Goal: Task Accomplishment & Management: Complete application form

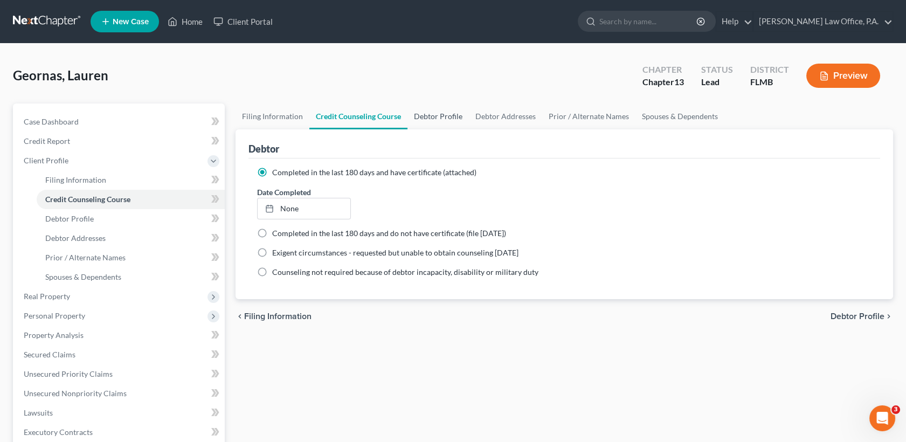
click at [431, 114] on link "Debtor Profile" at bounding box center [437, 116] width 61 height 26
select select "0"
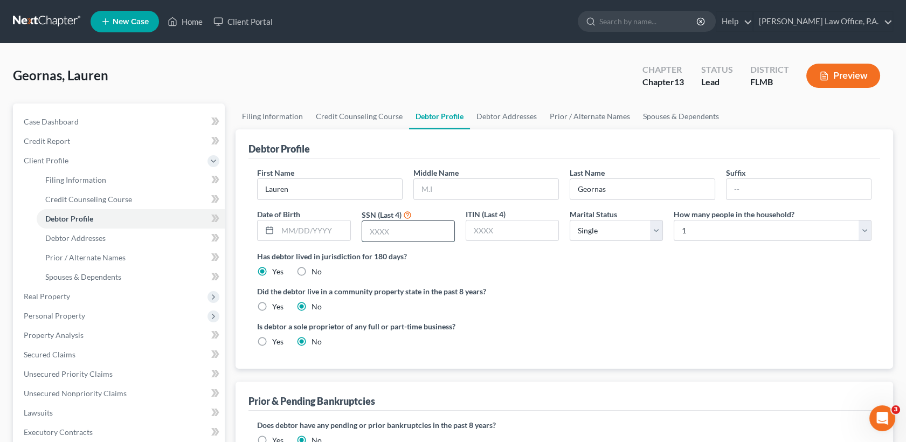
click at [409, 234] on input "text" at bounding box center [408, 231] width 92 height 20
type input "5272"
click at [891, 267] on div "Debtor Profile First Name [PERSON_NAME] Middle Name Last Name [PERSON_NAME] Dat…" at bounding box center [565, 248] width 658 height 239
click at [392, 115] on link "Credit Counseling Course" at bounding box center [359, 116] width 100 height 26
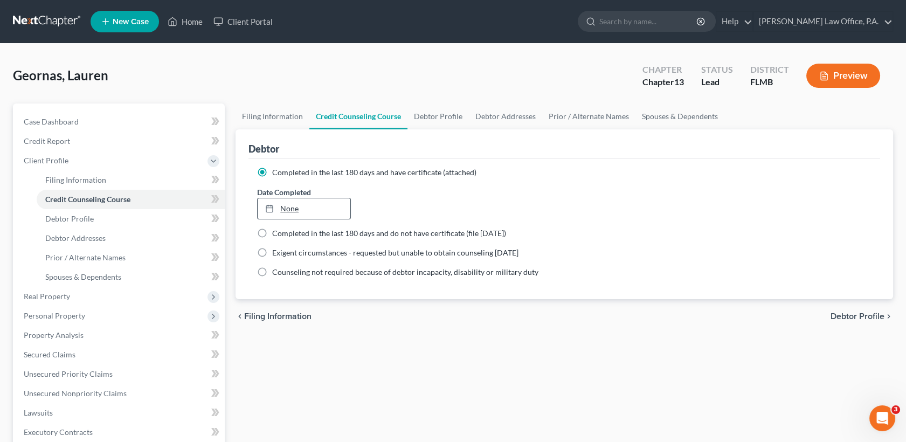
type input "[DATE]"
click at [326, 204] on link "[DATE]" at bounding box center [304, 208] width 92 height 20
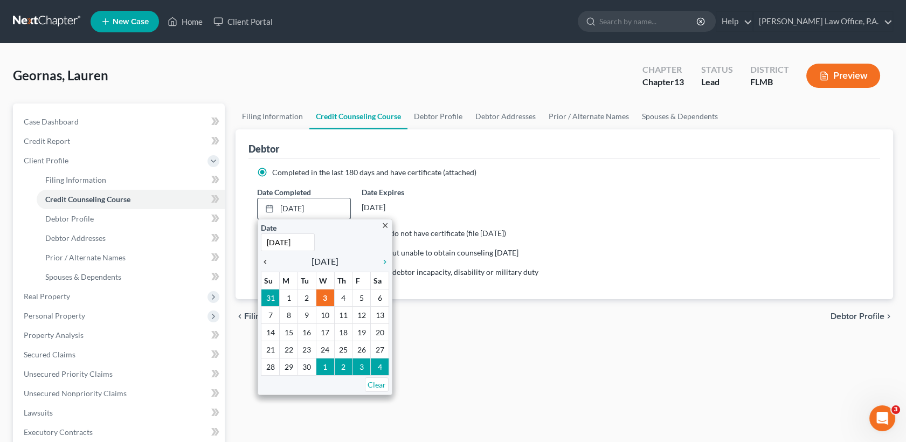
click at [265, 261] on icon "chevron_left" at bounding box center [268, 262] width 14 height 9
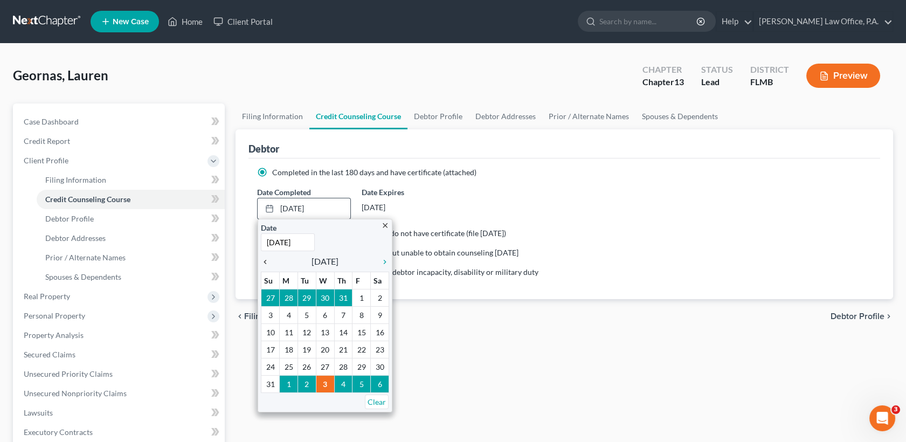
click at [265, 261] on icon "chevron_left" at bounding box center [268, 262] width 14 height 9
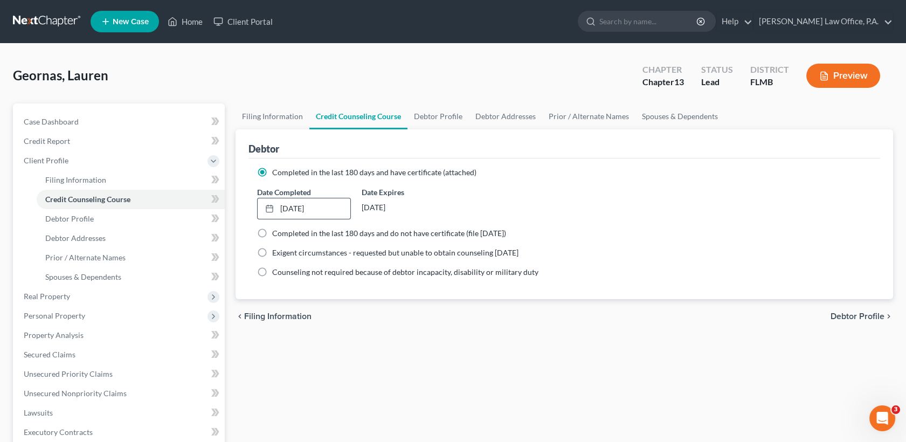
scroll to position [266, 0]
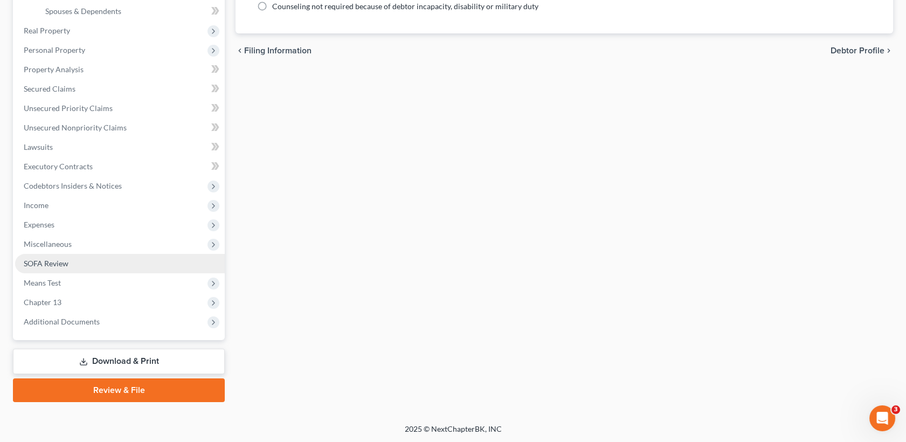
click at [80, 260] on link "SOFA Review" at bounding box center [120, 263] width 210 height 19
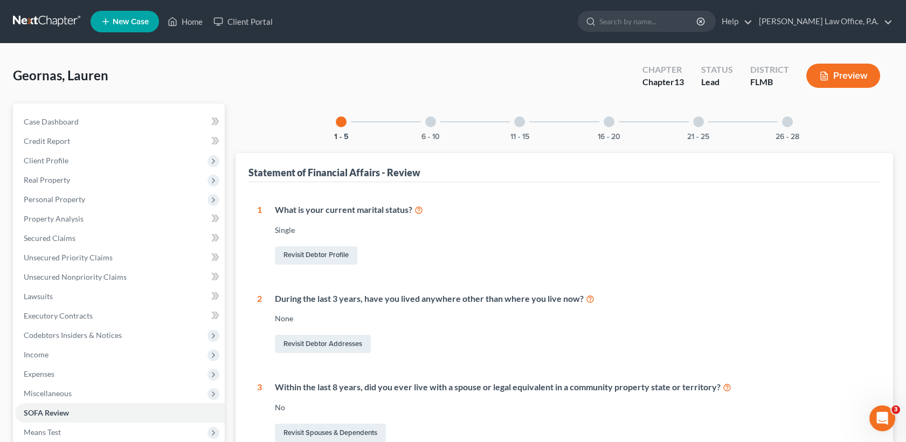
scroll to position [293, 0]
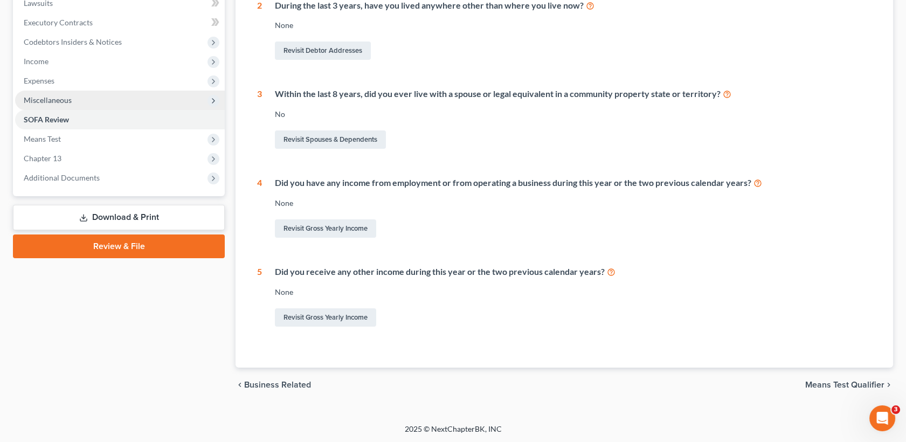
click at [96, 93] on span "Miscellaneous" at bounding box center [120, 100] width 210 height 19
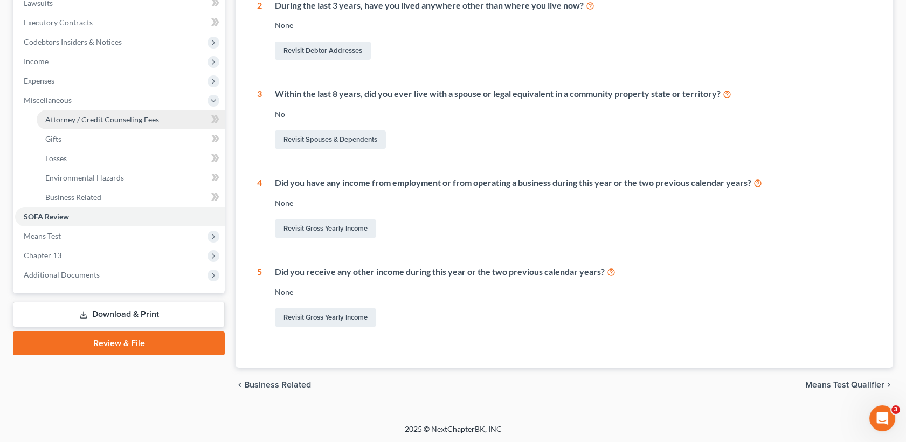
click at [107, 115] on span "Attorney / Credit Counseling Fees" at bounding box center [102, 119] width 114 height 9
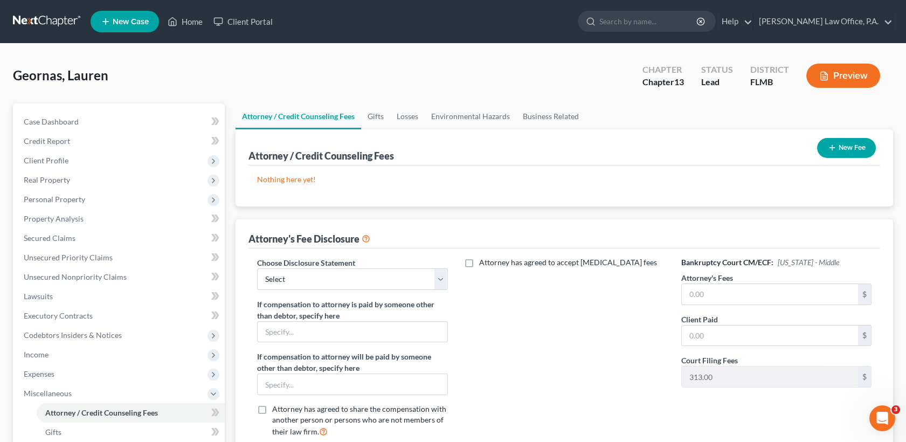
click at [839, 142] on button "New Fee" at bounding box center [846, 148] width 59 height 20
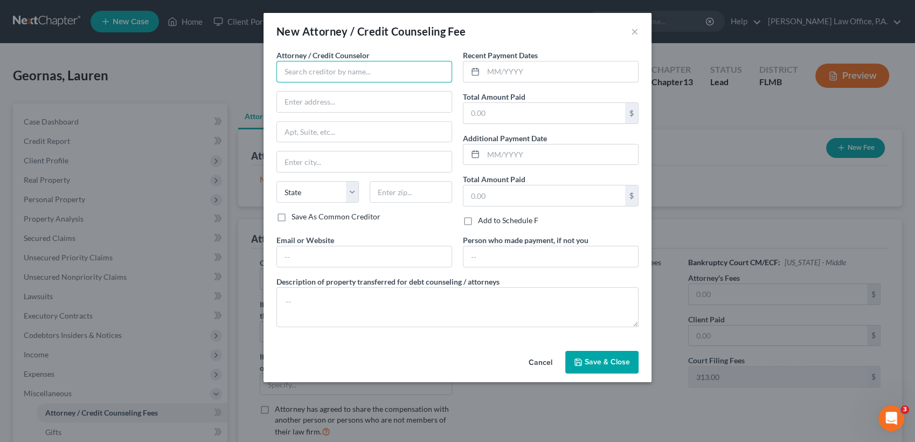
click at [329, 71] on input "text" at bounding box center [364, 72] width 176 height 22
click at [354, 28] on span "Attorney / Credit Counseling Fee" at bounding box center [384, 31] width 164 height 13
drag, startPoint x: 331, startPoint y: 73, endPoint x: 219, endPoint y: 82, distance: 111.9
click at [219, 82] on div "New Attorney / Credit Counseling Fee × Attorney / Credit Counselor * s State [U…" at bounding box center [457, 221] width 915 height 442
drag, startPoint x: 219, startPoint y: 82, endPoint x: 316, endPoint y: 67, distance: 97.6
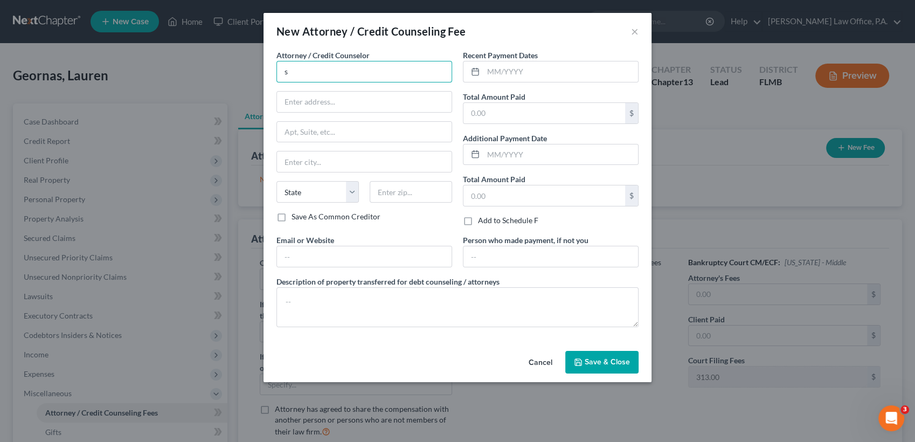
click at [316, 67] on input "s" at bounding box center [364, 72] width 176 height 22
type input "[PERSON_NAME] Law Office [GEOGRAPHIC_DATA]"
type input "[STREET_ADDRESS][US_STATE]"
type input "Suite 2V"
type input "[GEOGRAPHIC_DATA]"
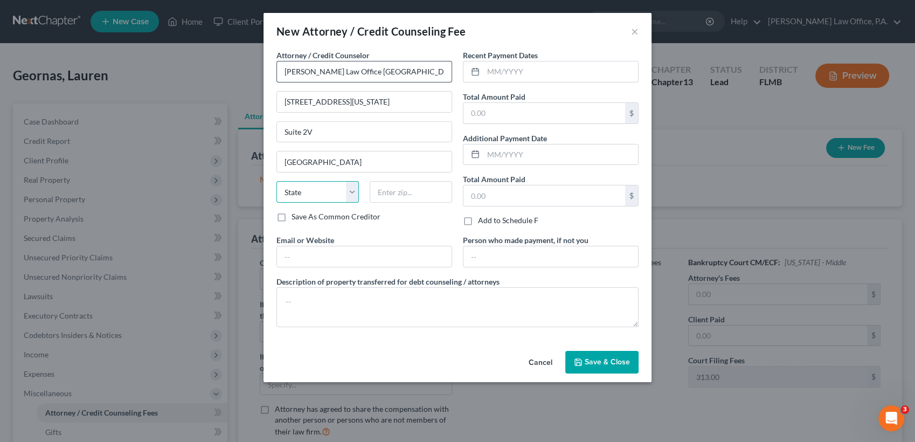
select select "9"
type input "33613"
drag, startPoint x: 372, startPoint y: 249, endPoint x: 224, endPoint y: 266, distance: 149.2
click at [224, 266] on div "New Attorney / Credit Counseling Fee × Attorney / Credit Counselor * [PERSON_NA…" at bounding box center [457, 221] width 915 height 442
type input "[EMAIL_ADDRESS][DOMAIN_NAME]"
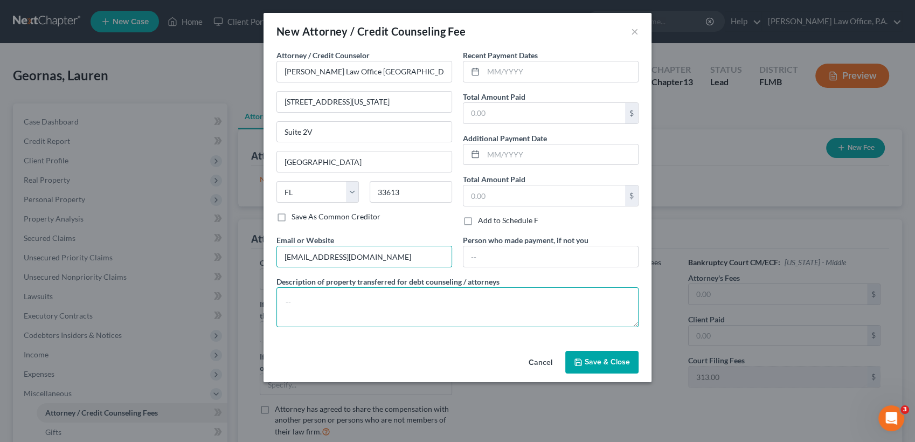
click at [345, 301] on textarea at bounding box center [457, 307] width 362 height 40
type textarea "Consultation and Representation Pro [PERSON_NAME]"
click at [502, 64] on input "text" at bounding box center [560, 71] width 155 height 20
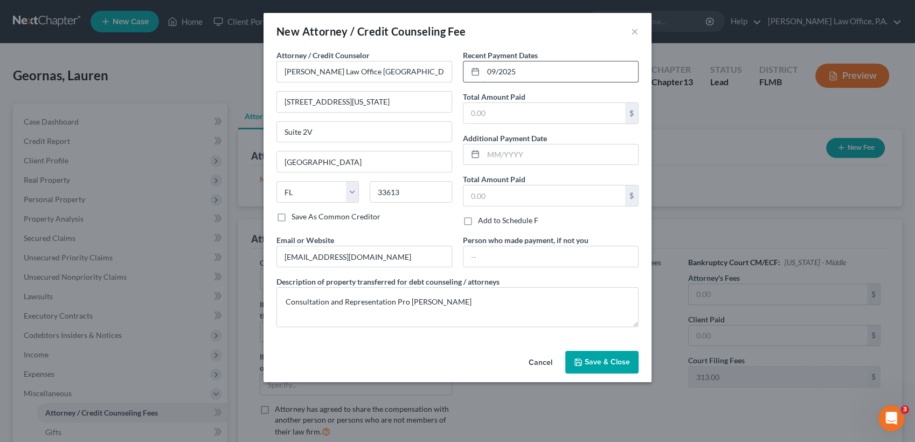
type input "09/2025"
type input "0.00"
click at [612, 365] on span "Save & Close" at bounding box center [607, 361] width 45 height 9
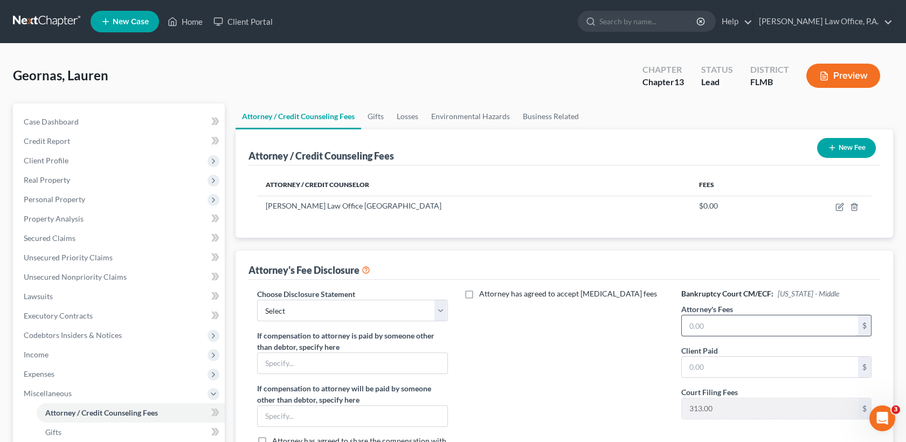
click at [713, 326] on input "text" at bounding box center [770, 325] width 176 height 20
type input "0.00"
click at [846, 141] on button "New Fee" at bounding box center [846, 148] width 59 height 20
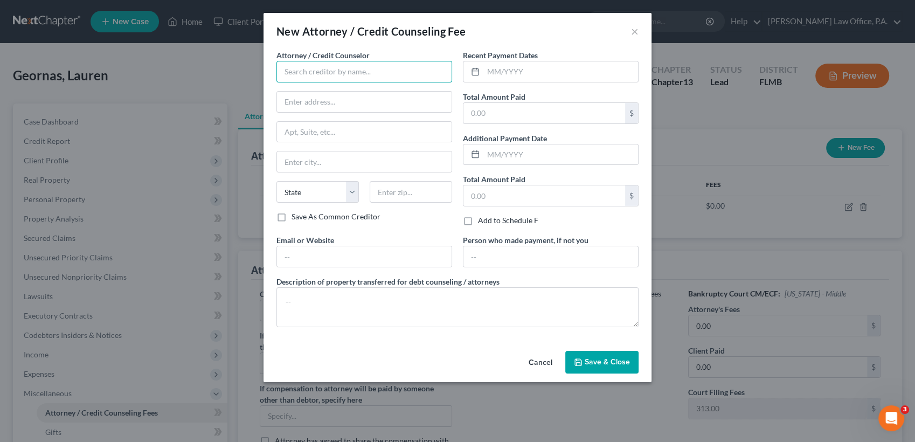
click at [315, 65] on input "text" at bounding box center [364, 72] width 176 height 22
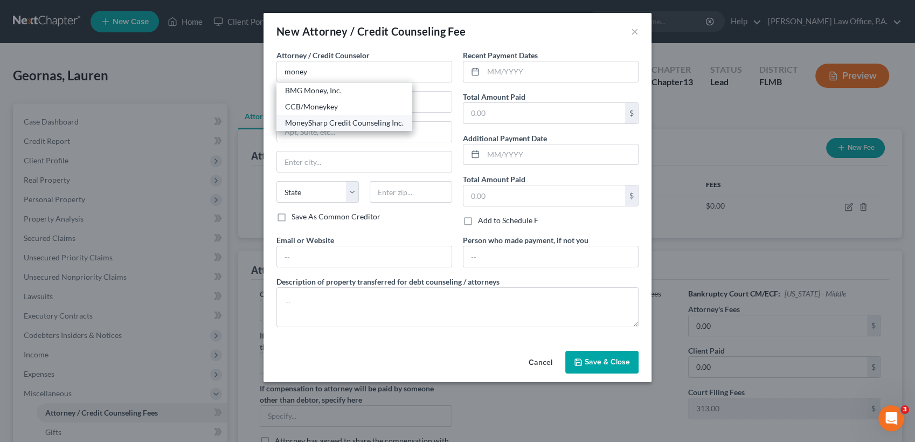
click at [334, 120] on div "MoneySharp Credit Counseling Inc." at bounding box center [344, 122] width 119 height 11
type input "MoneySharp Credit Counseling Inc."
type input "[STREET_ADDRESS][PERSON_NAME]"
type input "Suite 2100"
type input "[GEOGRAPHIC_DATA]"
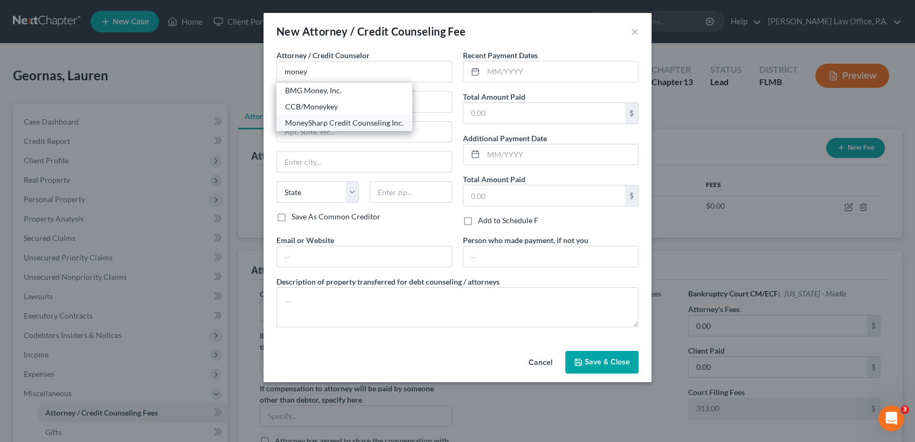
select select "14"
type input "60601"
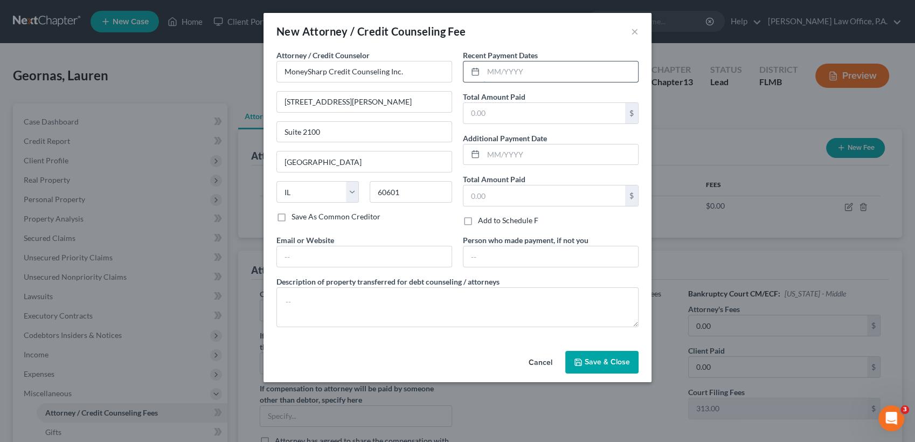
click at [528, 68] on input "text" at bounding box center [560, 71] width 155 height 20
type input "07/2025"
type input "12"
click at [374, 248] on input "text" at bounding box center [364, 256] width 175 height 20
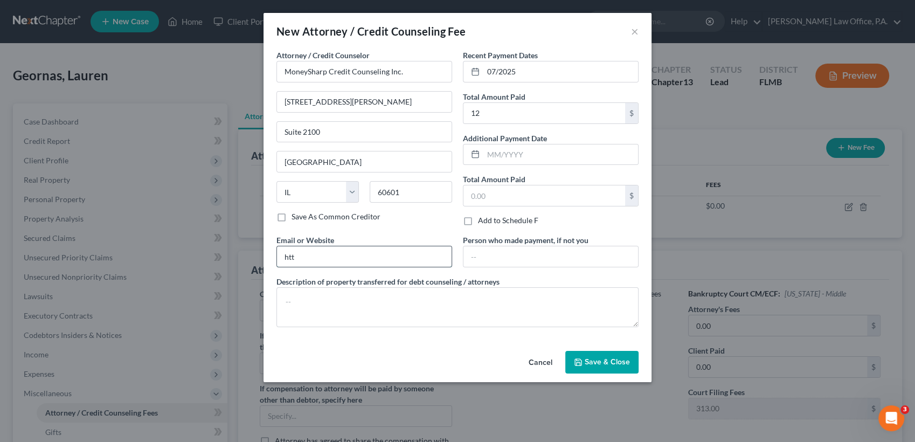
type input "[URL][DOMAIN_NAME]"
click at [379, 300] on textarea at bounding box center [457, 307] width 362 height 40
type textarea "Pre-filing credit counseling course"
click at [591, 354] on button "Save & Close" at bounding box center [601, 362] width 73 height 23
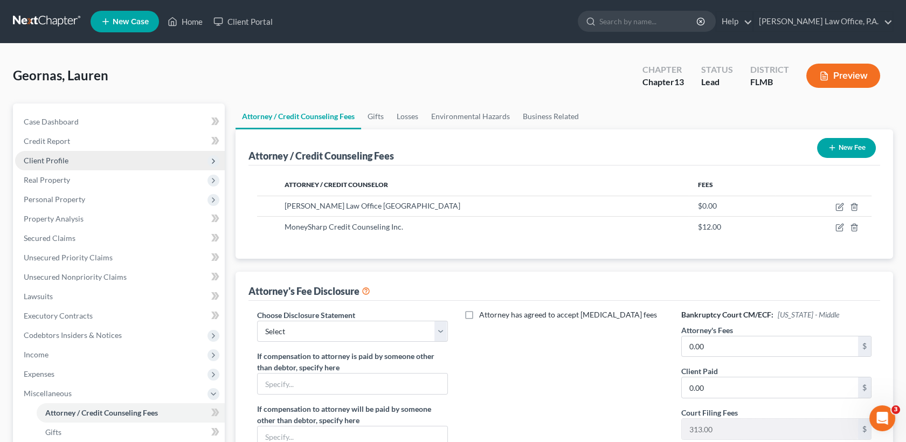
click at [111, 156] on span "Client Profile" at bounding box center [120, 160] width 210 height 19
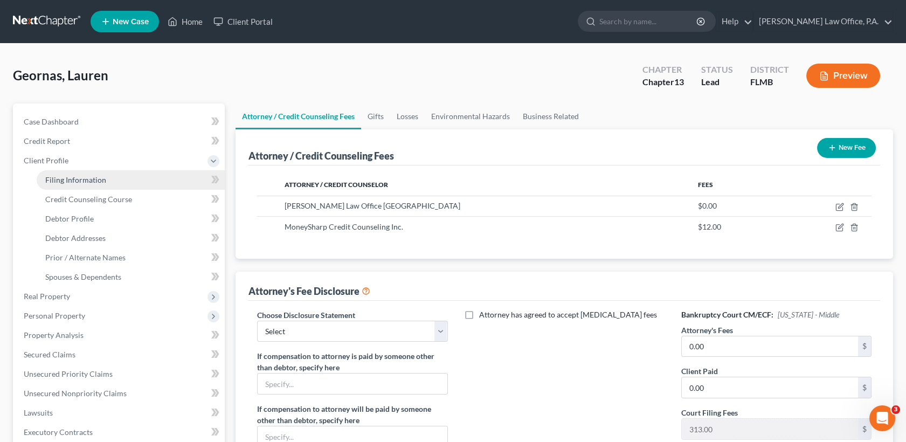
click at [120, 175] on link "Filing Information" at bounding box center [131, 179] width 188 height 19
select select "1"
select select "0"
select select "3"
select select "15"
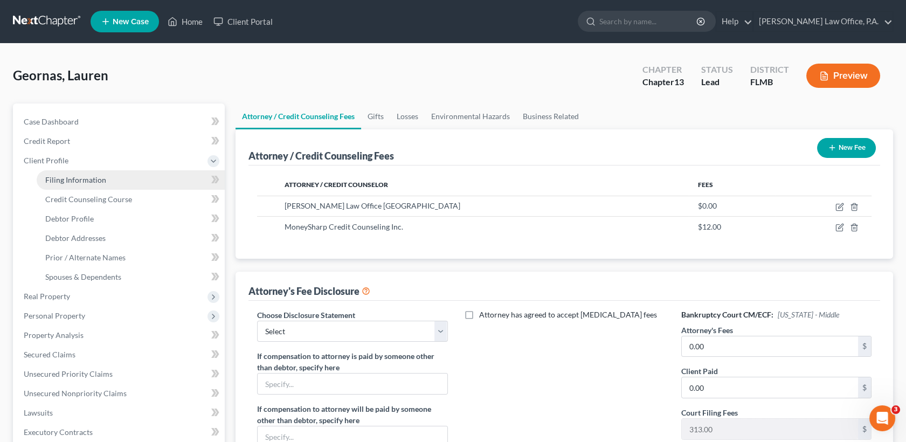
select select "9"
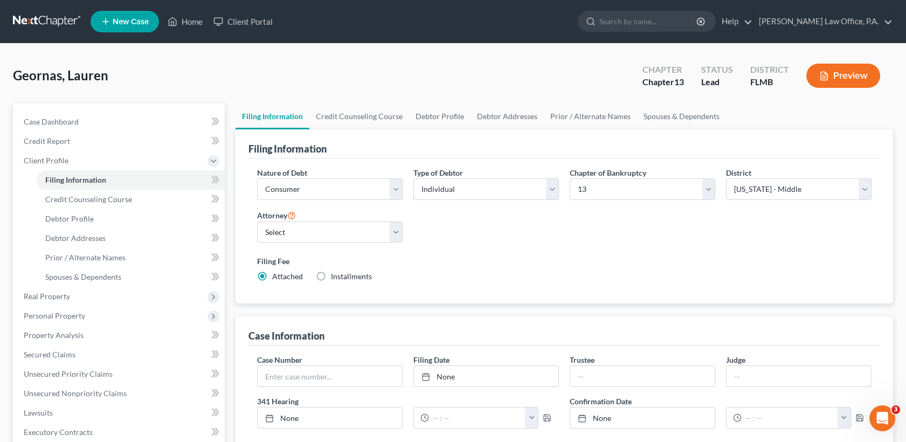
scroll to position [278, 0]
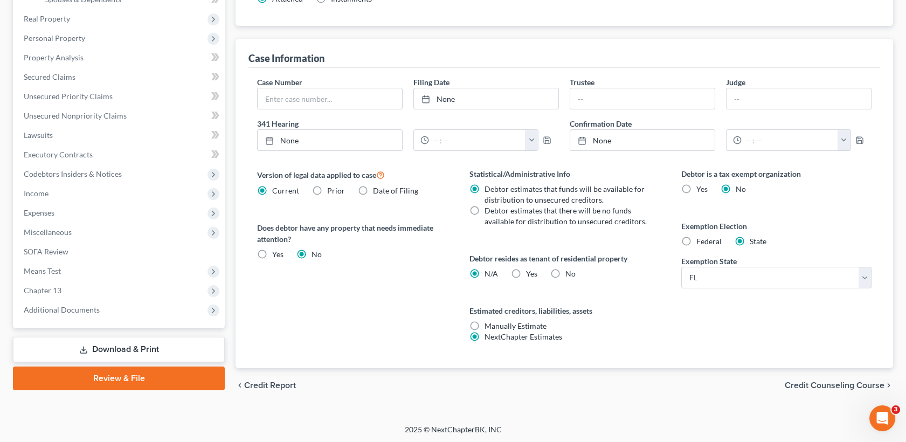
click at [565, 269] on label "No" at bounding box center [570, 273] width 10 height 11
click at [570, 269] on input "No" at bounding box center [573, 271] width 7 height 7
radio input "true"
radio input "false"
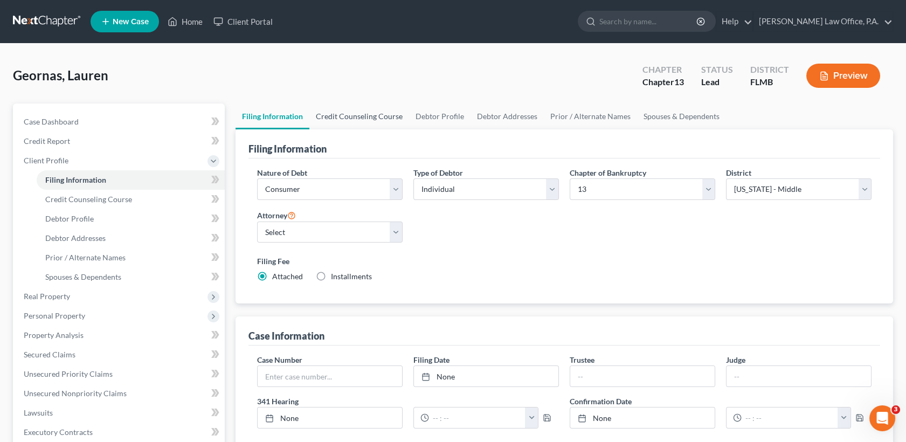
click at [373, 127] on link "Credit Counseling Course" at bounding box center [359, 116] width 100 height 26
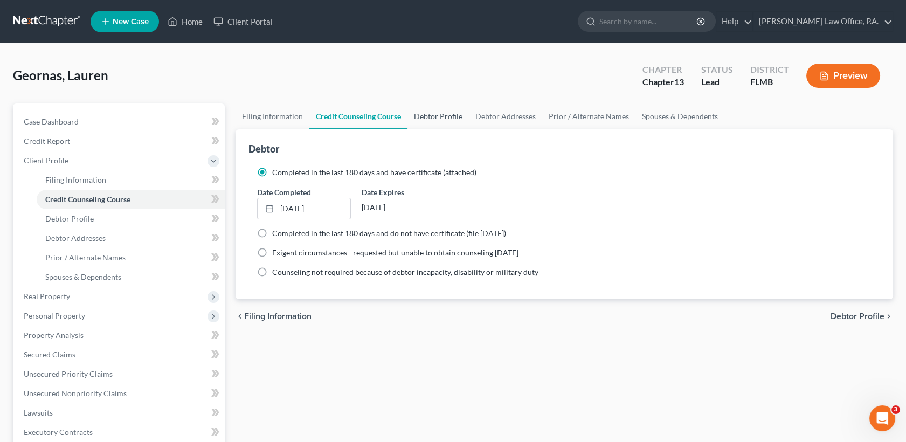
click at [429, 120] on link "Debtor Profile" at bounding box center [437, 116] width 61 height 26
select select "0"
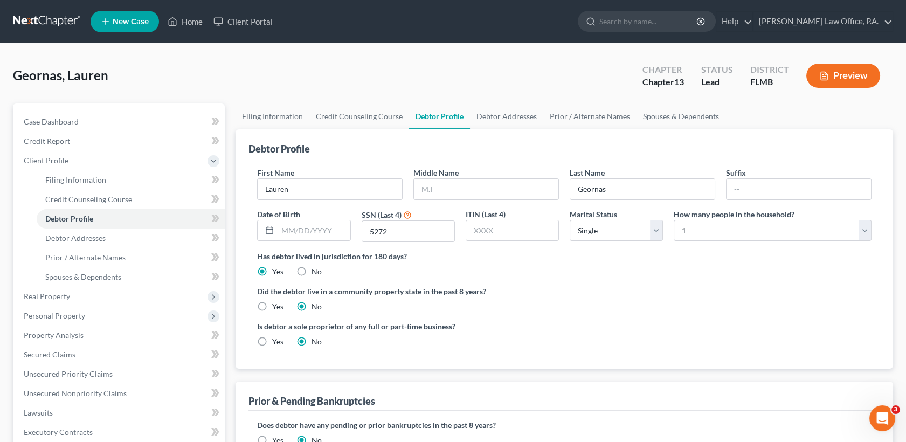
click at [707, 164] on div "First Name [PERSON_NAME] Middle Name Last Name Geornas Suffix Date of Birth SSN…" at bounding box center [564, 263] width 632 height 210
click at [496, 113] on link "Debtor Addresses" at bounding box center [506, 116] width 73 height 26
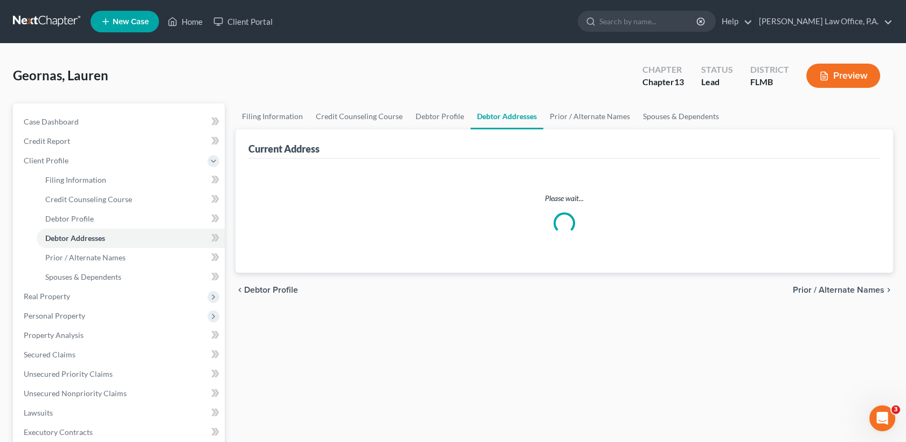
select select "0"
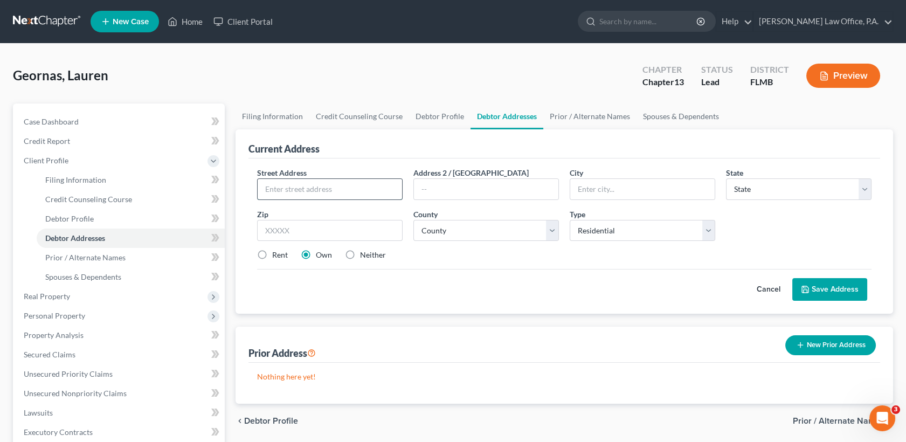
paste input "1633 [PERSON_NAME] Dr"
type input "1633 [PERSON_NAME] Dr"
click at [360, 257] on label "Neither" at bounding box center [373, 255] width 26 height 11
click at [364, 257] on input "Neither" at bounding box center [367, 253] width 7 height 7
radio input "true"
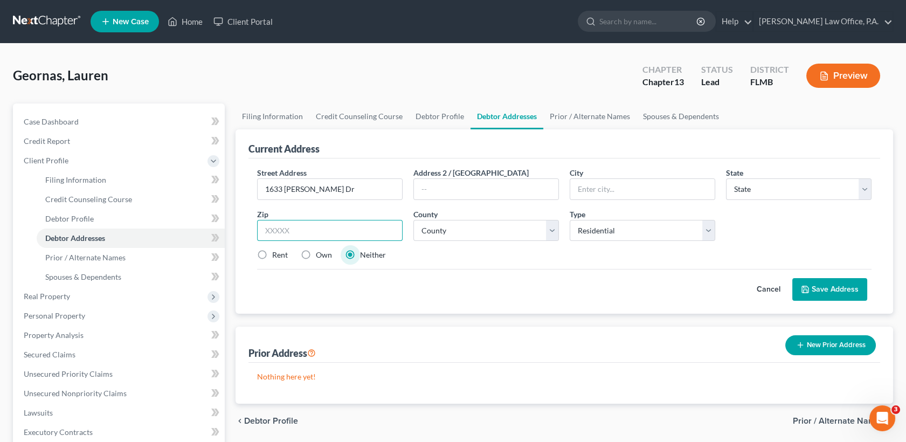
click at [338, 229] on input "text" at bounding box center [330, 231] width 146 height 22
type input "40505"
click at [509, 278] on div "Cancel Save Address" at bounding box center [564, 285] width 614 height 32
type input "[GEOGRAPHIC_DATA]"
select select "18"
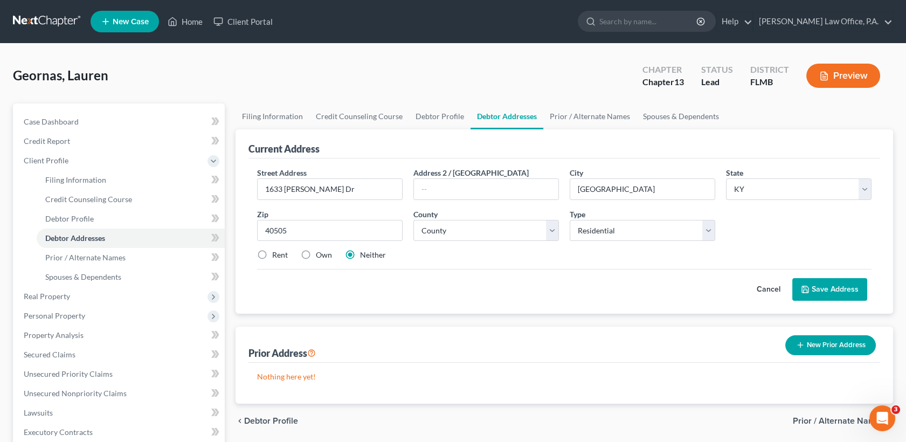
click at [563, 267] on div "Street Address * 1633 [PERSON_NAME] Dr Address 2 / [GEOGRAPHIC_DATA] * [GEOGRAP…" at bounding box center [564, 218] width 625 height 102
click at [509, 225] on select "County [GEOGRAPHIC_DATA] [GEOGRAPHIC_DATA] [GEOGRAPHIC_DATA] [GEOGRAPHIC_DATA] …" at bounding box center [486, 231] width 146 height 22
select select "33"
click at [413, 220] on select "County [GEOGRAPHIC_DATA] [GEOGRAPHIC_DATA] [GEOGRAPHIC_DATA] [GEOGRAPHIC_DATA] …" at bounding box center [486, 231] width 146 height 22
click at [640, 227] on select "Select Residential Mailing Rental Business" at bounding box center [643, 231] width 146 height 22
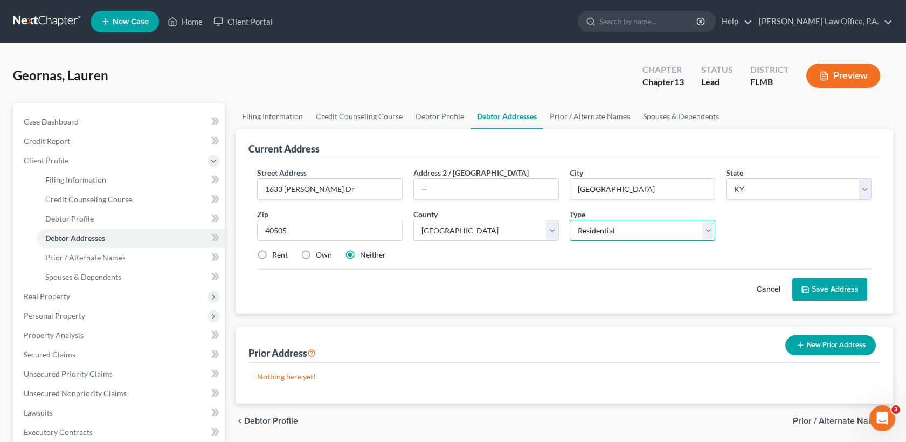
click at [640, 227] on select "Select Residential Mailing Rental Business" at bounding box center [643, 231] width 146 height 22
click at [832, 287] on button "Save Address" at bounding box center [829, 289] width 75 height 23
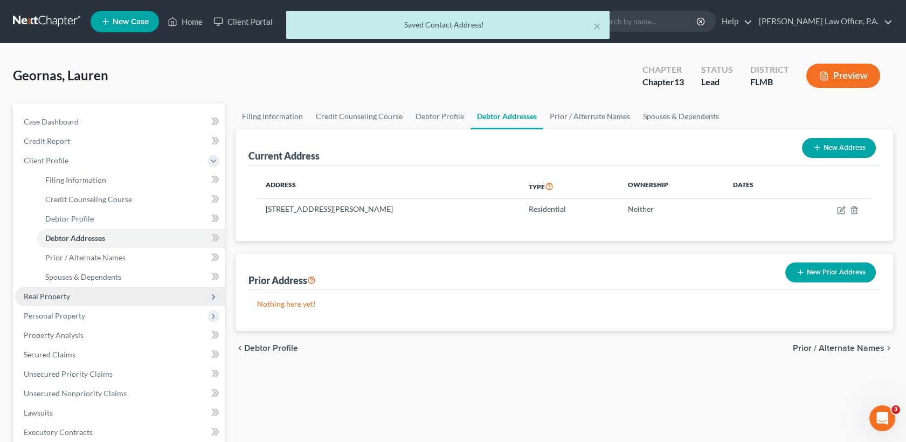
click at [87, 296] on span "Real Property" at bounding box center [120, 296] width 210 height 19
